Goal: Task Accomplishment & Management: Manage account settings

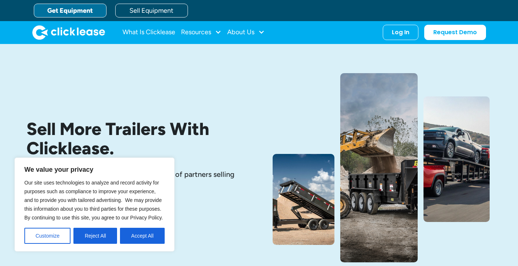
click at [94, 10] on link "Get Equipment" at bounding box center [70, 11] width 73 height 14
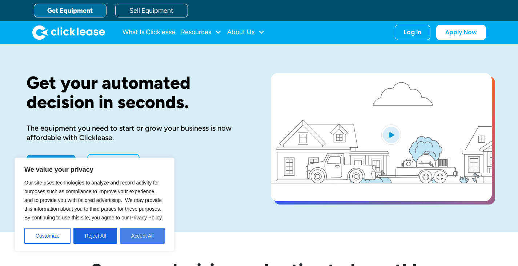
click at [156, 232] on button "Accept All" at bounding box center [142, 235] width 45 height 16
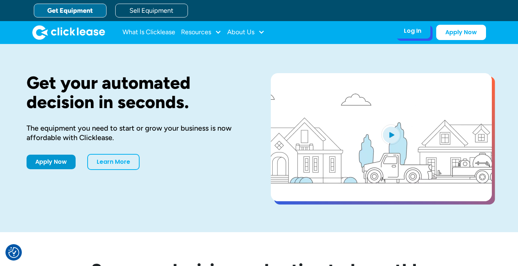
click at [411, 33] on div "Log In" at bounding box center [412, 30] width 17 height 7
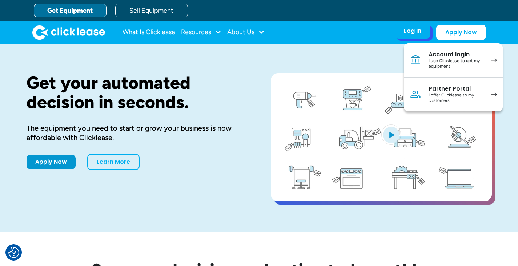
click at [447, 64] on div "I use Clicklease to get my equipment" at bounding box center [455, 63] width 55 height 11
